Goal: Book appointment/travel/reservation

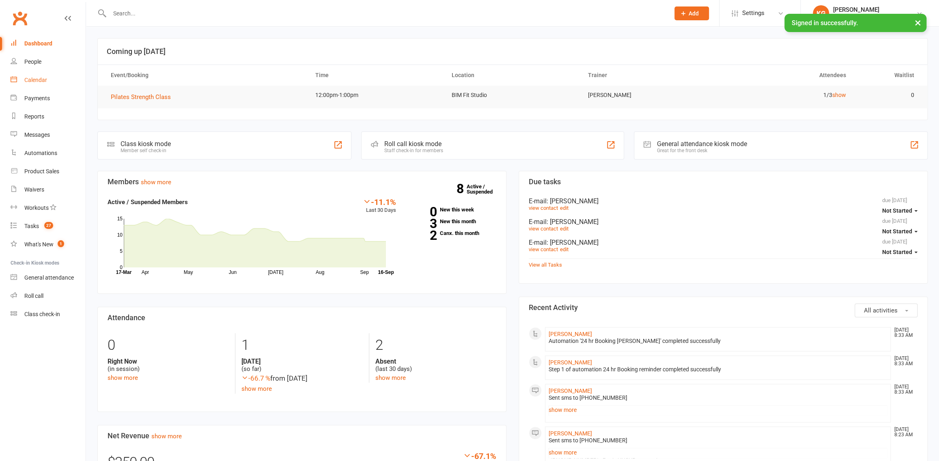
click at [37, 85] on link "Calendar" at bounding box center [48, 80] width 75 height 18
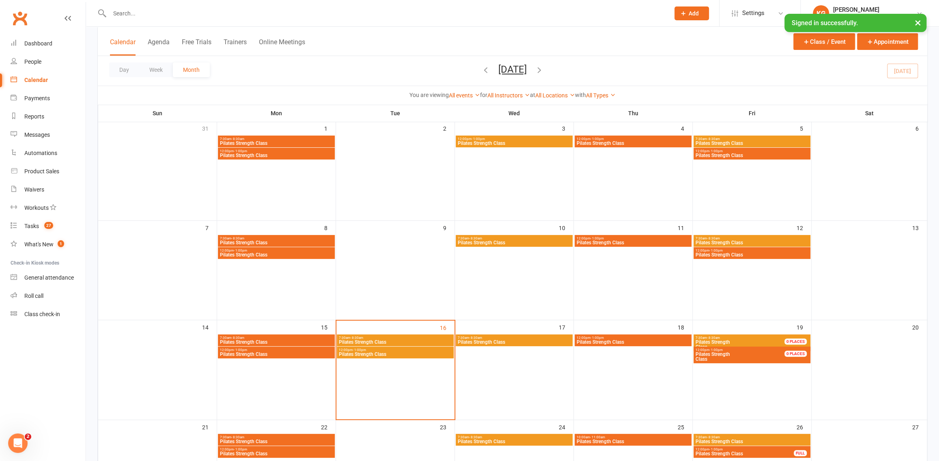
click at [396, 352] on span "Pilates Strength Class" at bounding box center [395, 354] width 114 height 5
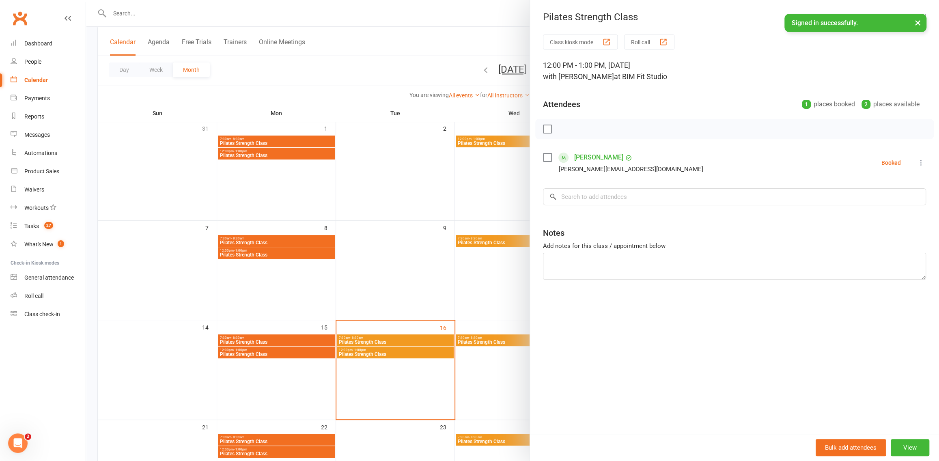
click at [435, 291] on div at bounding box center [512, 230] width 853 height 461
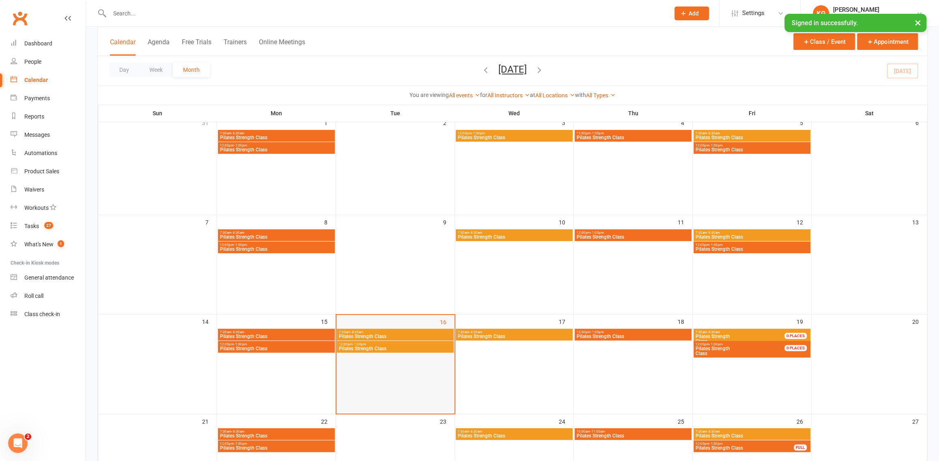
scroll to position [65, 0]
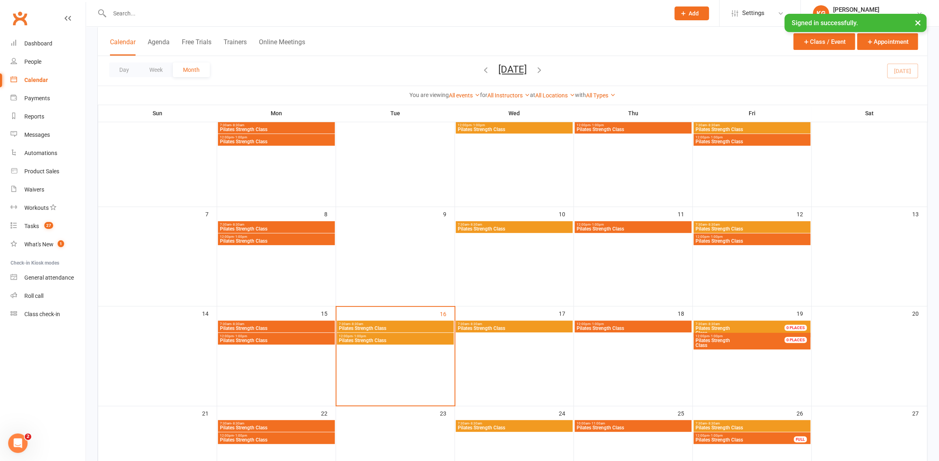
click at [437, 326] on span "Pilates Strength Class" at bounding box center [395, 328] width 114 height 5
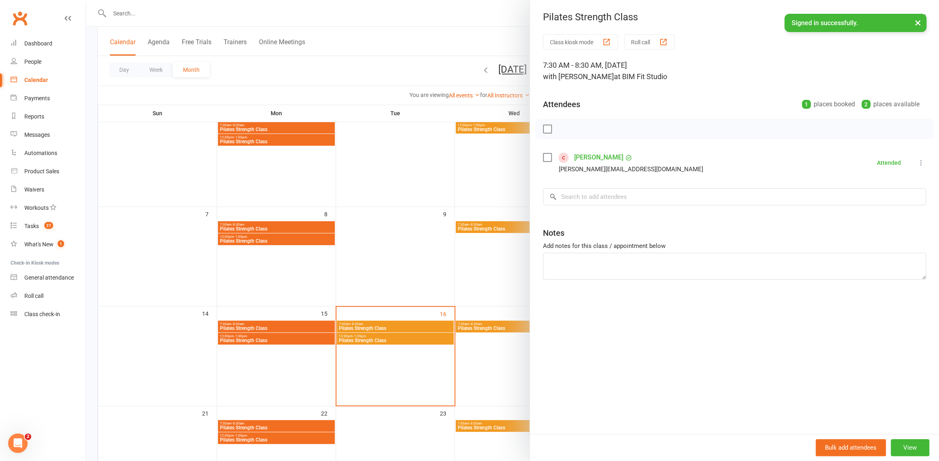
click at [465, 225] on div at bounding box center [512, 230] width 853 height 461
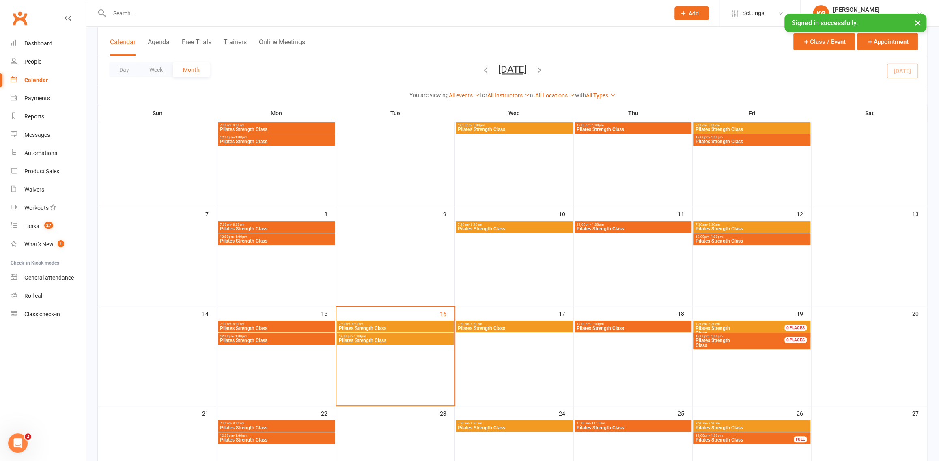
click at [542, 328] on span "Pilates Strength Class" at bounding box center [514, 328] width 114 height 5
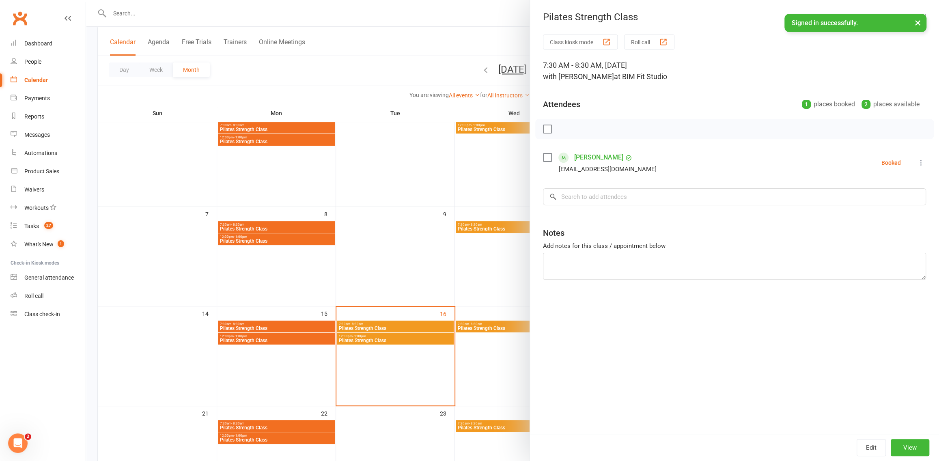
click at [467, 266] on div at bounding box center [512, 230] width 853 height 461
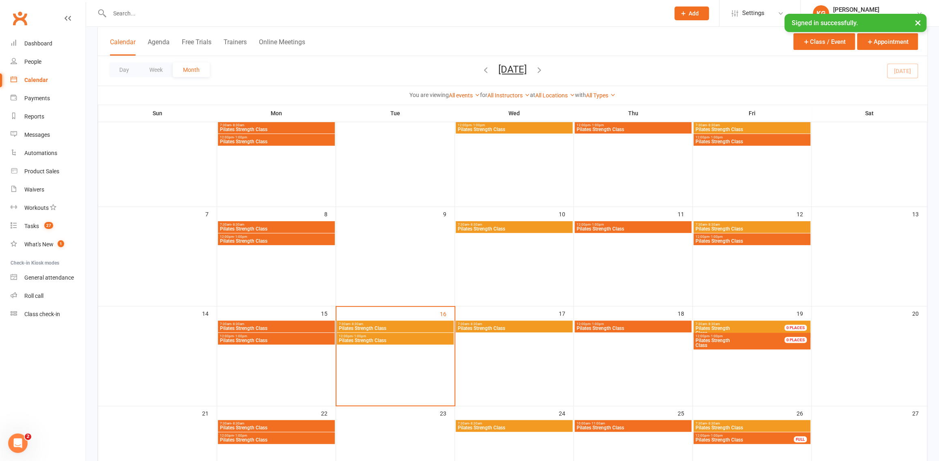
click at [797, 338] on div "0 PLACES" at bounding box center [795, 340] width 22 height 6
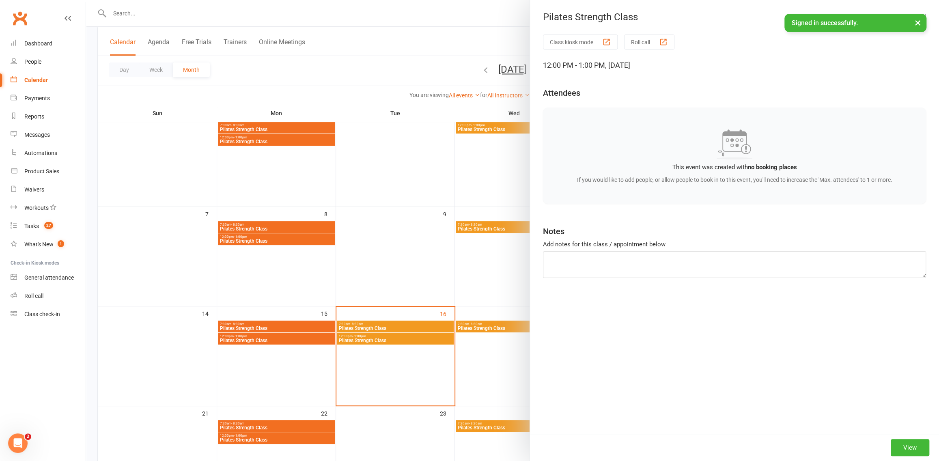
click at [415, 176] on div at bounding box center [512, 230] width 853 height 461
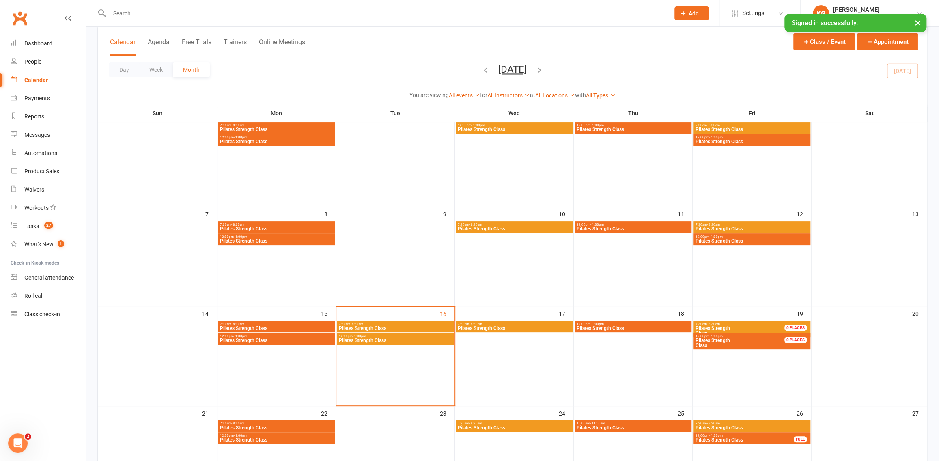
click at [774, 329] on span "Pilates Strength Class" at bounding box center [744, 331] width 99 height 10
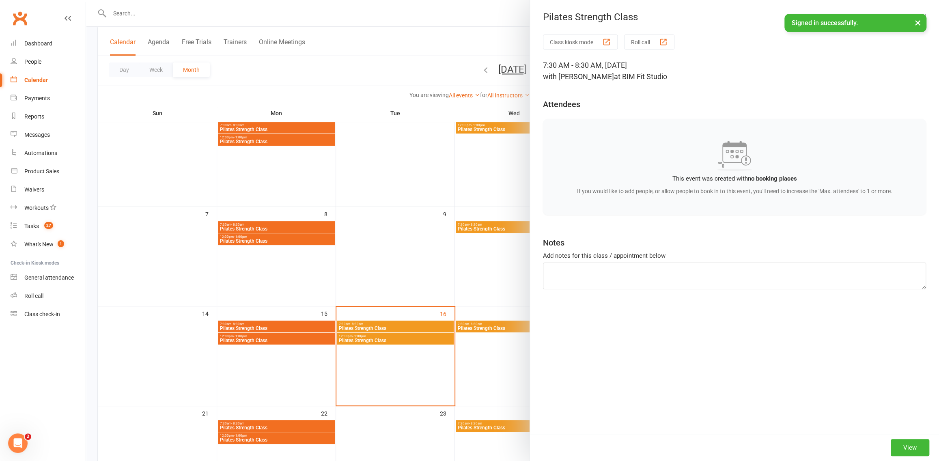
click at [460, 263] on div at bounding box center [512, 230] width 853 height 461
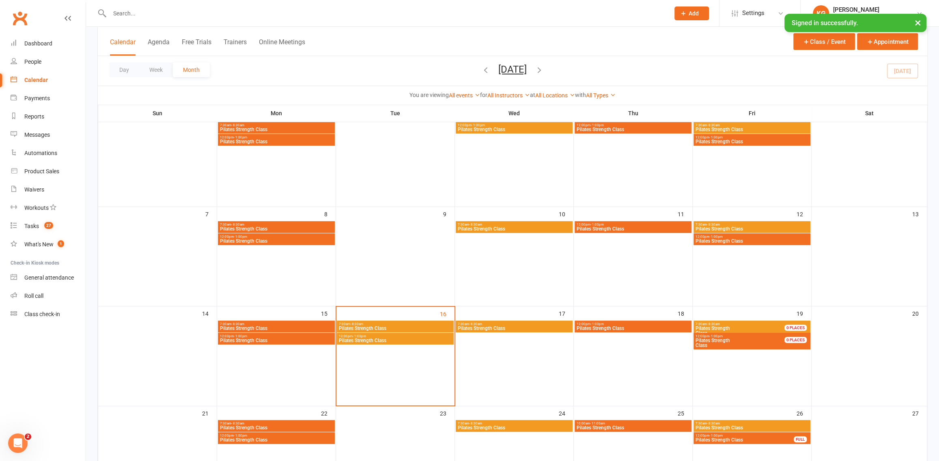
click at [526, 331] on div "7:30am - 8:30am Pilates Strength Class" at bounding box center [514, 326] width 117 height 12
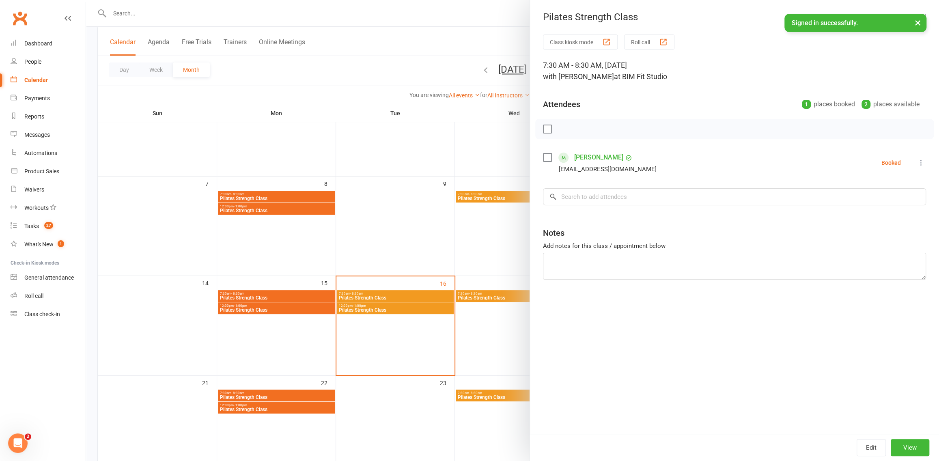
scroll to position [103, 0]
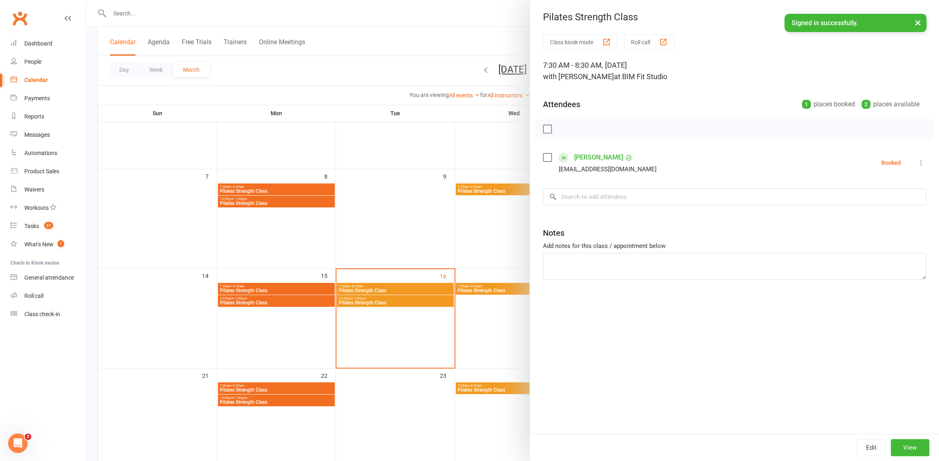
click at [397, 267] on div at bounding box center [512, 230] width 853 height 461
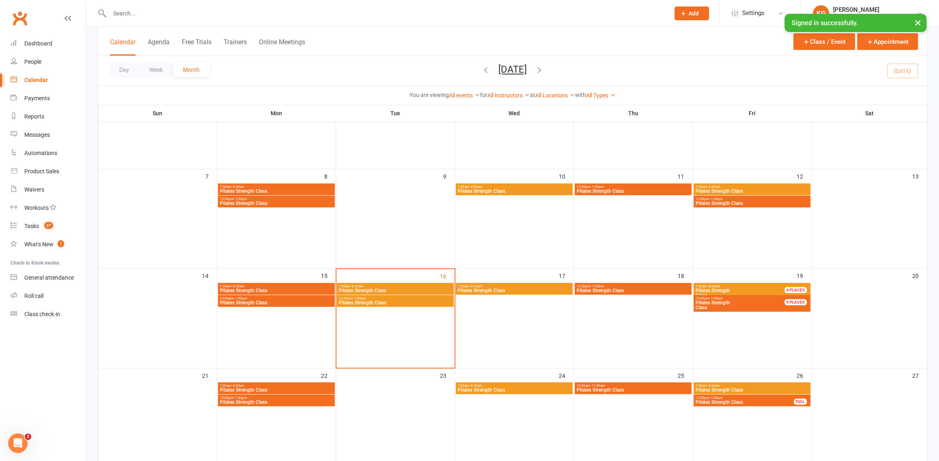
click at [636, 291] on span "Pilates Strength Class" at bounding box center [633, 290] width 114 height 5
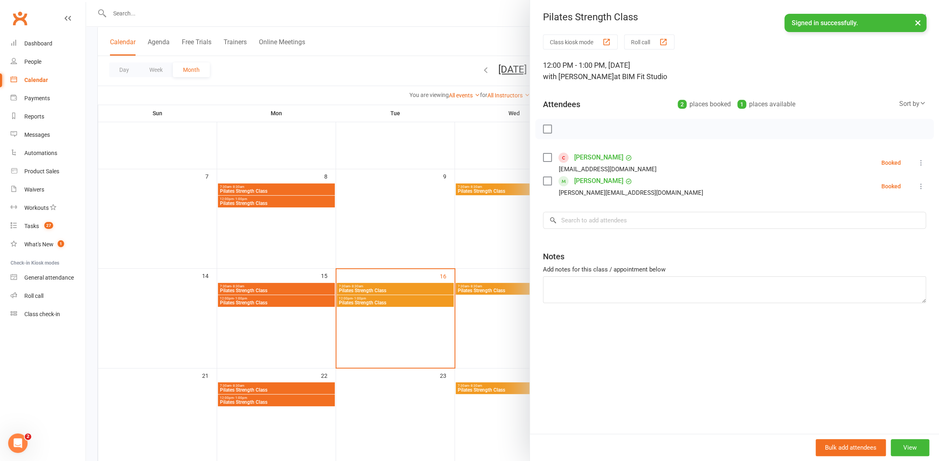
click at [480, 195] on div at bounding box center [512, 230] width 853 height 461
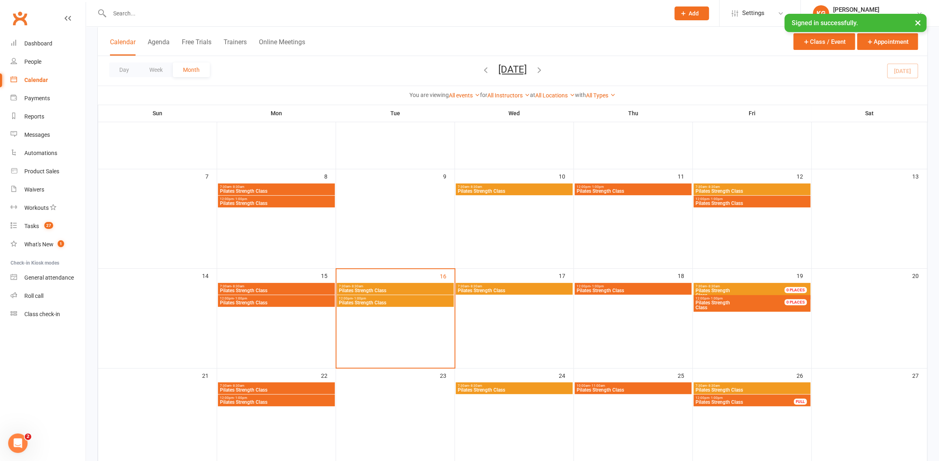
click at [657, 290] on span "Pilates Strength Class" at bounding box center [633, 290] width 114 height 5
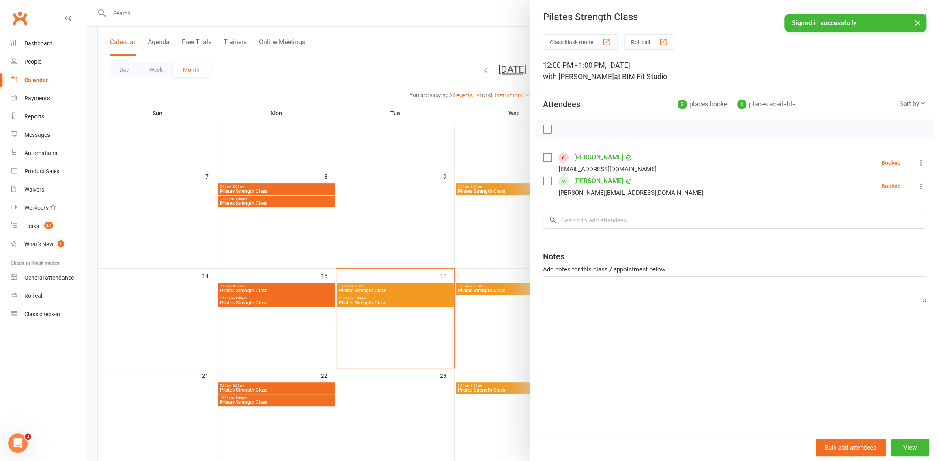
click at [435, 210] on div at bounding box center [512, 230] width 853 height 461
